Goal: Task Accomplishment & Management: Manage account settings

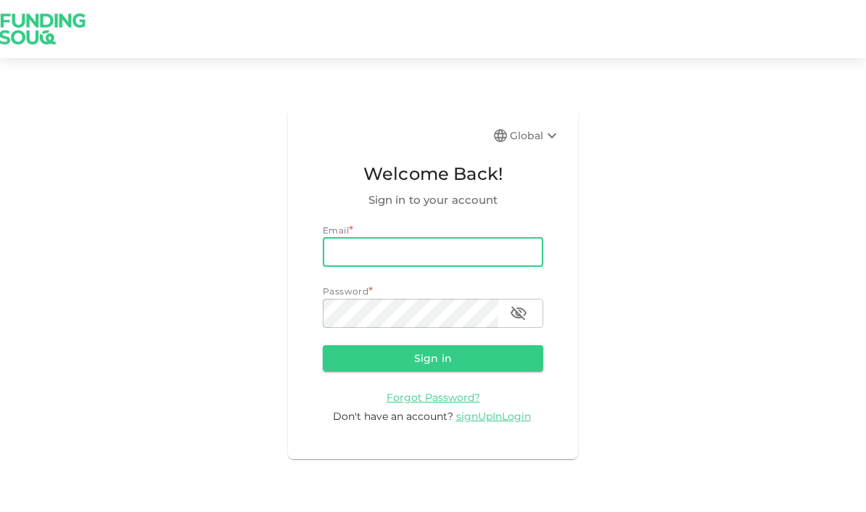
click at [370, 267] on input "email" at bounding box center [433, 252] width 220 height 29
type input "[EMAIL_ADDRESS][DOMAIN_NAME]"
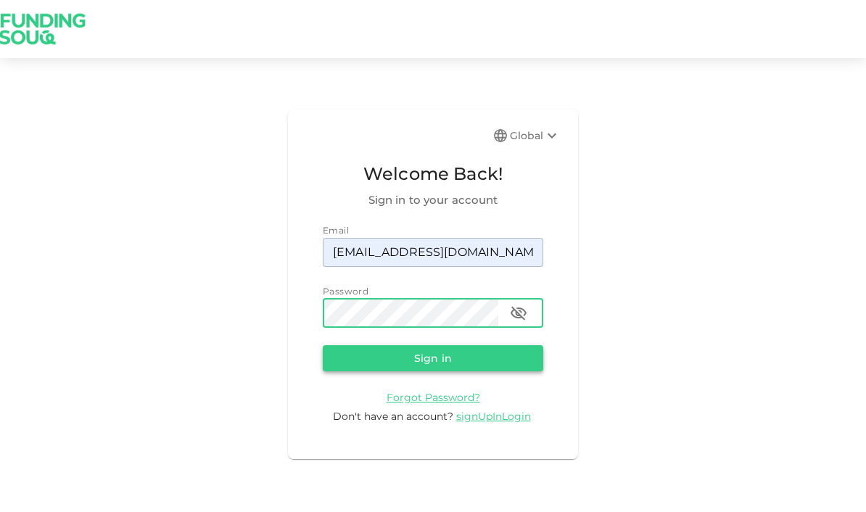
click at [479, 371] on button "Sign in" at bounding box center [433, 358] width 220 height 26
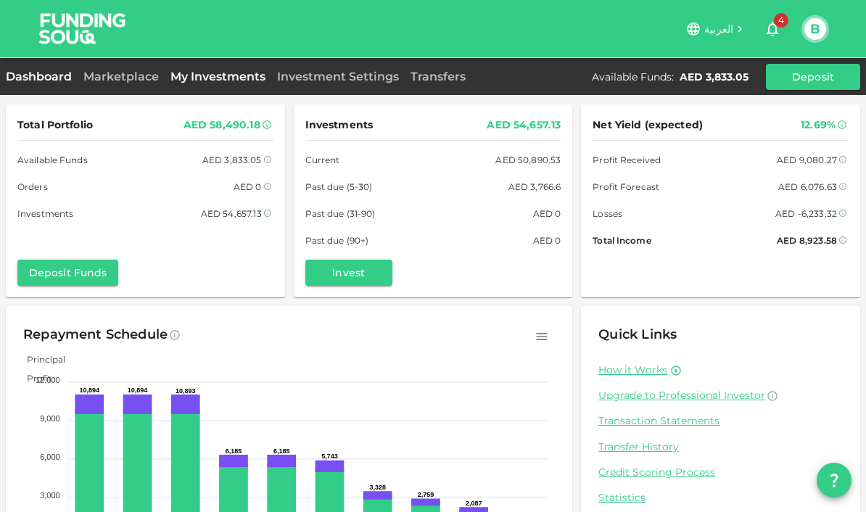
click at [201, 79] on link "My Investments" at bounding box center [218, 77] width 107 height 14
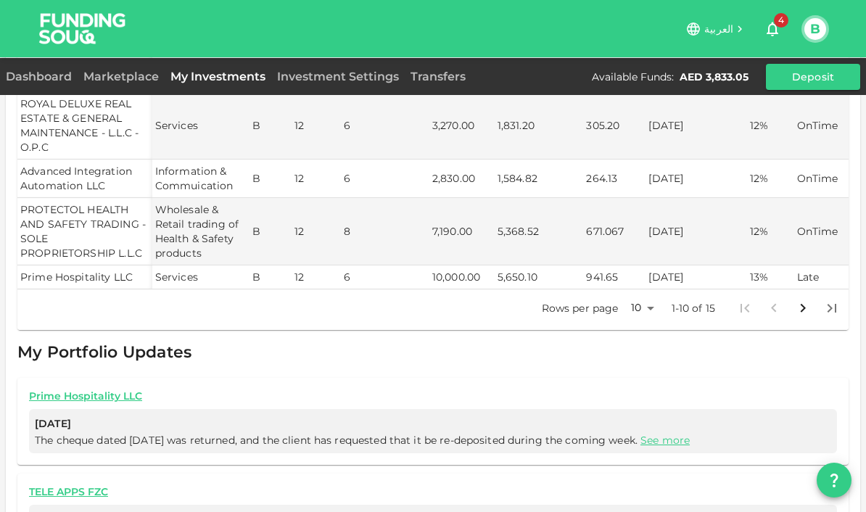
scroll to position [435, 0]
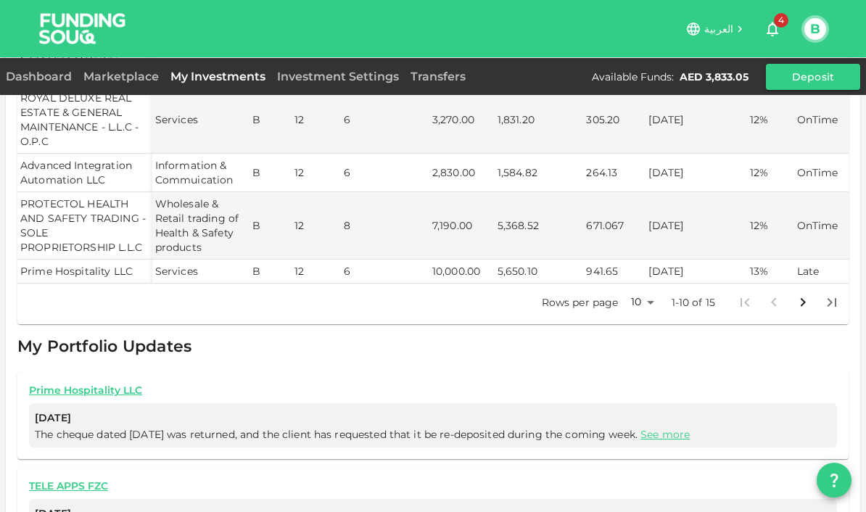
click at [641, 297] on body "العربية 4 B Dashboard Marketplace My Investments Investment Settings Transfers …" at bounding box center [433, 256] width 866 height 512
click at [650, 348] on li "25" at bounding box center [642, 349] width 44 height 26
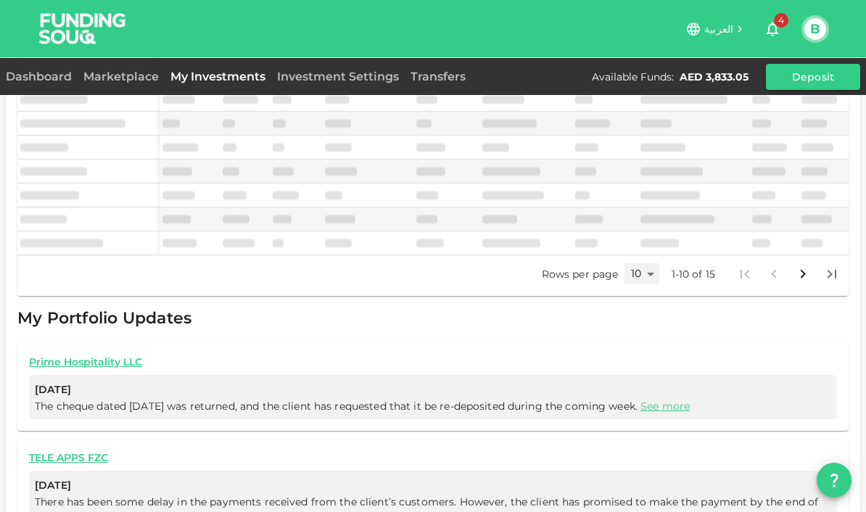
type input "25"
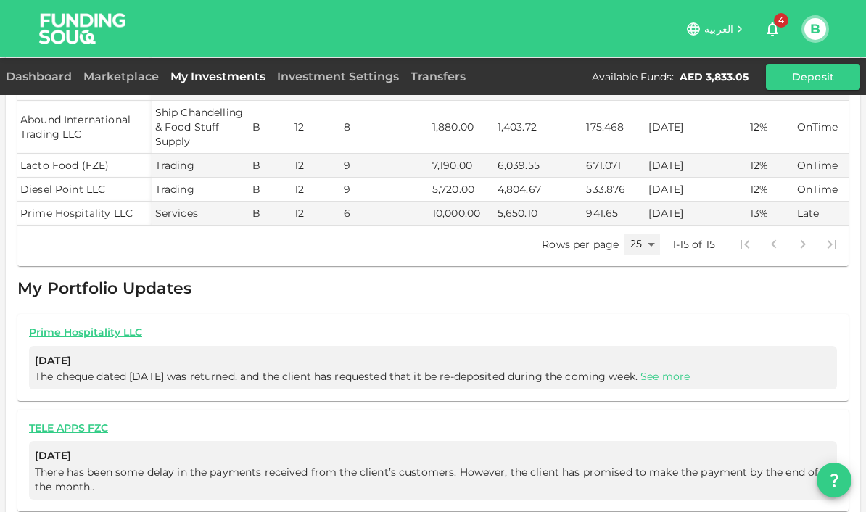
scroll to position [670, 0]
click at [686, 384] on link "See more" at bounding box center [664, 377] width 49 height 13
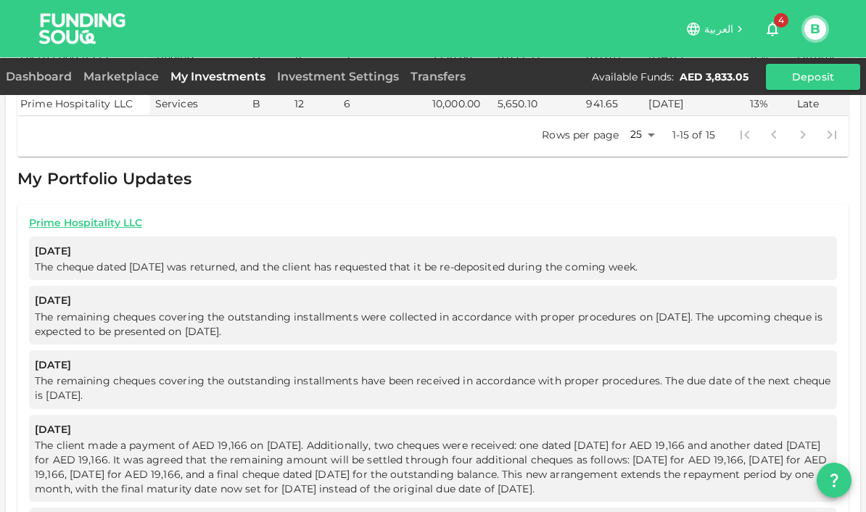
scroll to position [787, 0]
